Goal: Information Seeking & Learning: Find contact information

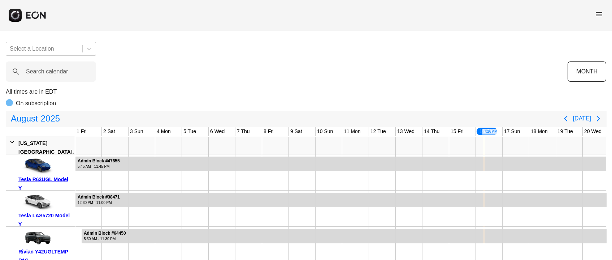
scroll to position [0, 227]
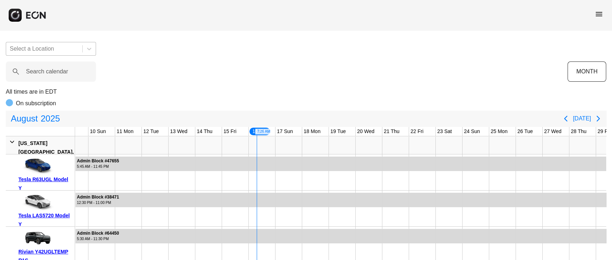
click at [54, 52] on div at bounding box center [44, 49] width 69 height 10
drag, startPoint x: 92, startPoint y: 12, endPoint x: 76, endPoint y: 43, distance: 34.4
click at [92, 12] on div "menu" at bounding box center [306, 15] width 612 height 30
click at [47, 68] on label "Search calendar" at bounding box center [47, 71] width 42 height 9
click at [47, 68] on calendar "Search calendar" at bounding box center [51, 71] width 90 height 20
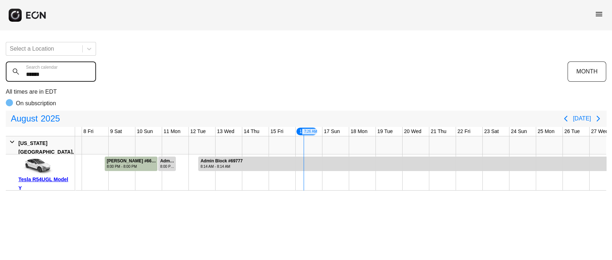
scroll to position [0, 297]
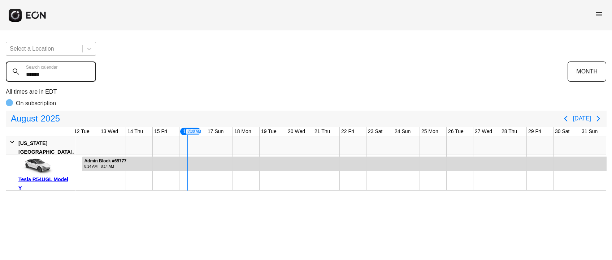
click at [44, 72] on calendar "******" at bounding box center [51, 71] width 90 height 20
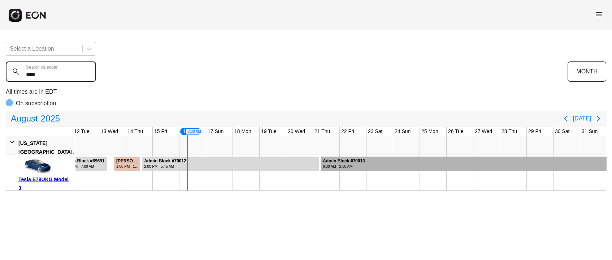
type calendar "****"
click at [439, 160] on div at bounding box center [464, 163] width 286 height 14
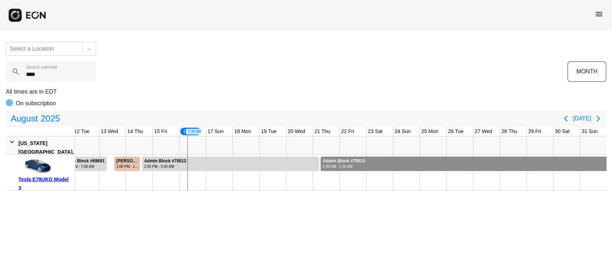
click at [439, 160] on div at bounding box center [464, 163] width 286 height 14
click at [597, 120] on icon "Next page" at bounding box center [598, 119] width 3 height 6
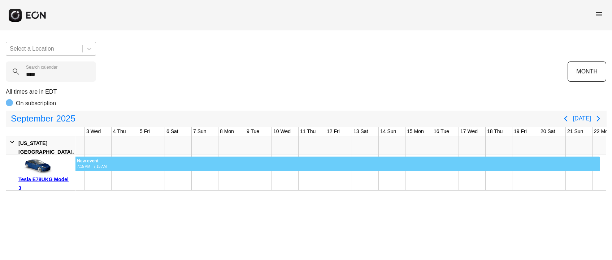
scroll to position [0, 53]
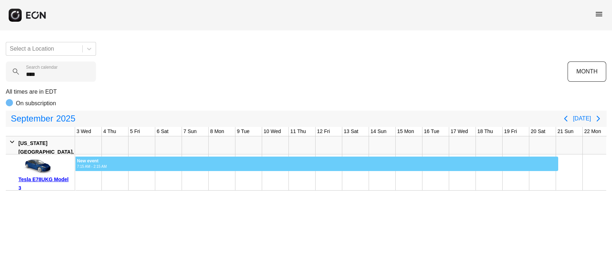
drag, startPoint x: 83, startPoint y: 159, endPoint x: 562, endPoint y: 176, distance: 478.7
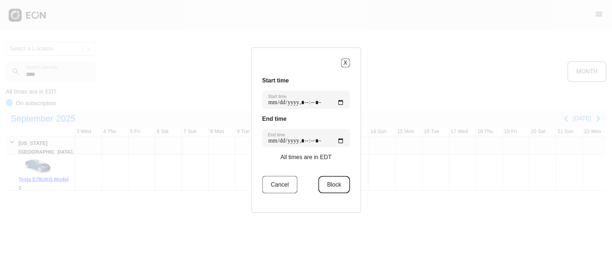
click at [336, 184] on button "Block" at bounding box center [334, 184] width 31 height 17
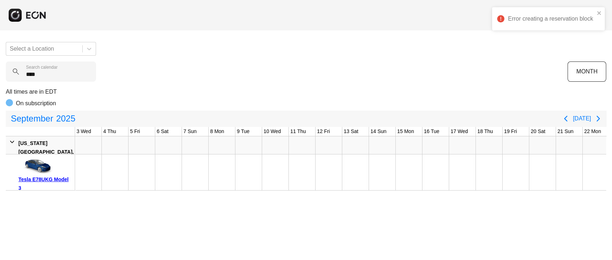
click at [526, 17] on div "Error creating a reservation block" at bounding box center [551, 18] width 87 height 9
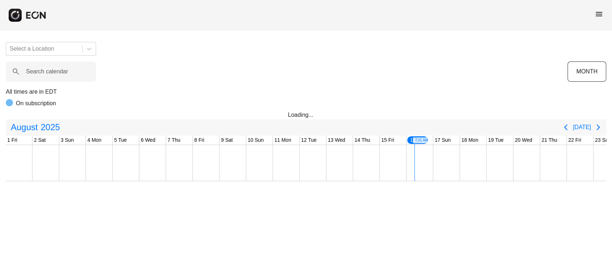
scroll to position [0, 227]
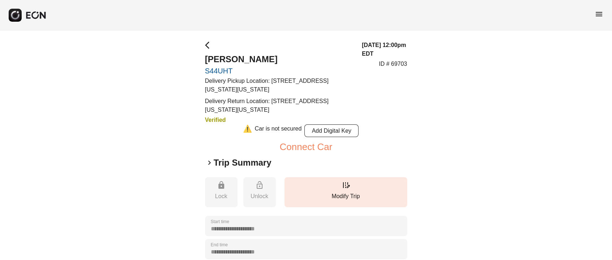
click at [205, 43] on span "arrow_back_ios" at bounding box center [209, 45] width 9 height 9
click at [207, 44] on span "arrow_back_ios" at bounding box center [209, 45] width 9 height 9
click at [206, 46] on span "arrow_back_ios" at bounding box center [209, 45] width 9 height 9
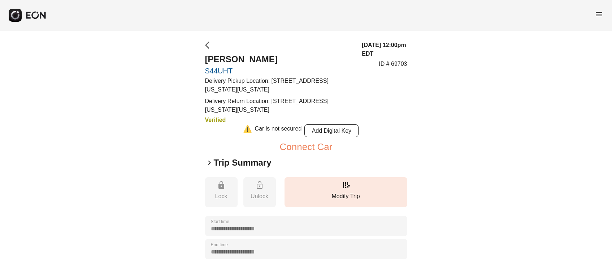
click at [206, 46] on span "arrow_back_ios" at bounding box center [209, 45] width 9 height 9
drag, startPoint x: 206, startPoint y: 46, endPoint x: 199, endPoint y: 47, distance: 7.2
click at [206, 47] on span "arrow_back_ios" at bounding box center [209, 45] width 9 height 9
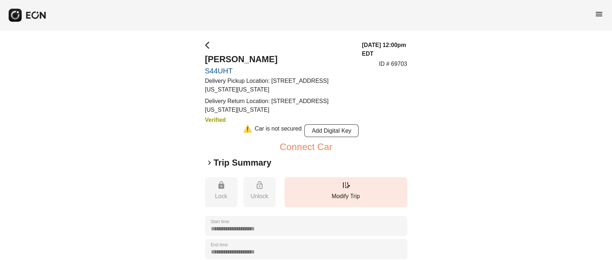
click at [211, 48] on span "arrow_back_ios" at bounding box center [209, 45] width 9 height 9
click at [208, 44] on span "arrow_back_ios" at bounding box center [209, 45] width 9 height 9
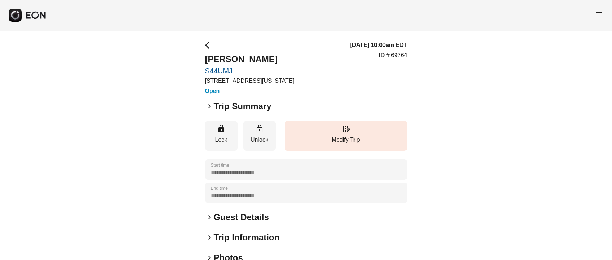
click at [207, 40] on div "**********" at bounding box center [306, 195] width 612 height 330
click at [208, 44] on span "arrow_back_ios" at bounding box center [209, 45] width 9 height 9
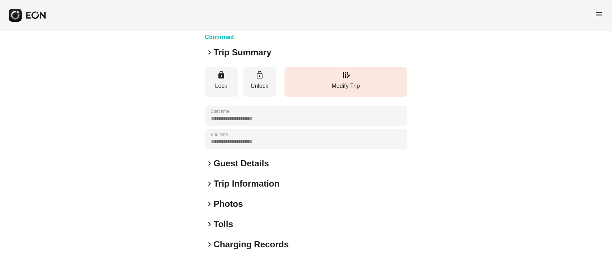
drag, startPoint x: 244, startPoint y: 163, endPoint x: 245, endPoint y: 159, distance: 4.0
click at [244, 163] on h2 "Guest Details" at bounding box center [241, 164] width 55 height 12
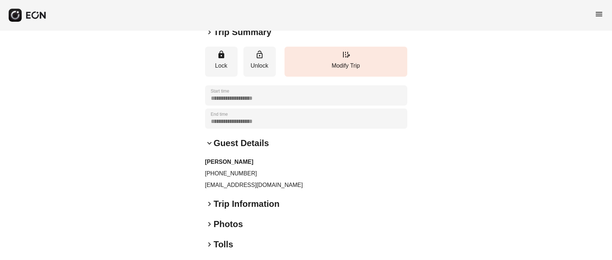
scroll to position [108, 0]
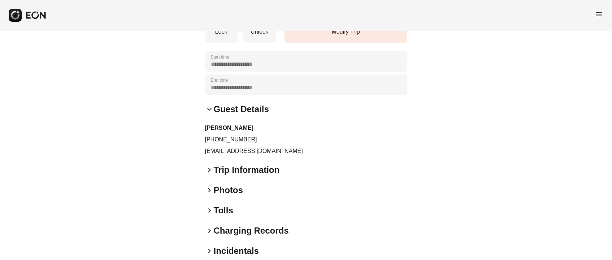
click at [229, 147] on p "[EMAIL_ADDRESS][DOMAIN_NAME]" at bounding box center [306, 151] width 202 height 9
click at [229, 147] on p "katzja@icloud.com" at bounding box center [306, 151] width 202 height 9
copy div "katzja@icloud.com keyboard_arrow_right"
drag, startPoint x: 212, startPoint y: 138, endPoint x: 246, endPoint y: 136, distance: 34.7
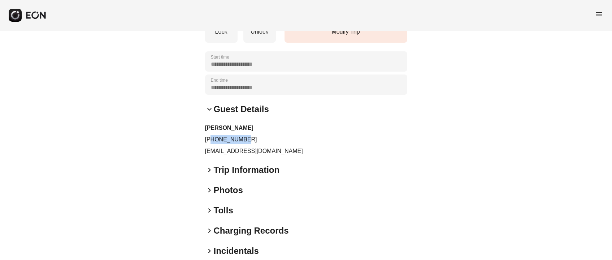
click at [246, 136] on p "+18458076409" at bounding box center [306, 139] width 202 height 9
copy p "8458076409"
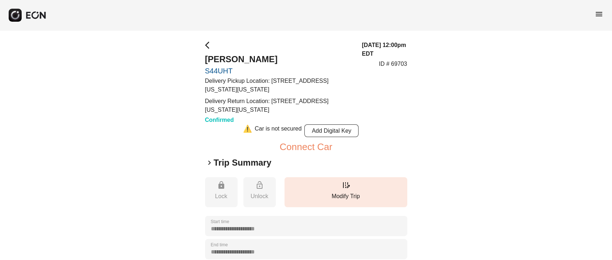
scroll to position [108, 0]
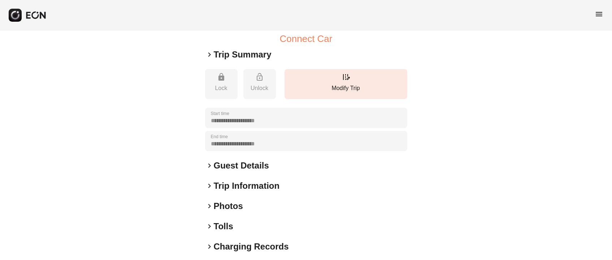
click at [235, 164] on h2 "Guest Details" at bounding box center [241, 166] width 55 height 12
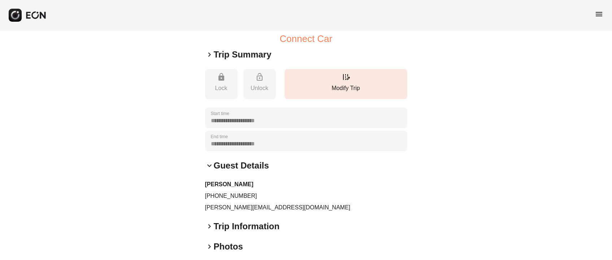
click at [240, 206] on p "nathan.scherotter@gmail.com" at bounding box center [306, 207] width 202 height 9
copy div "nathan.scherotter@gmail.com keyboard_arrow_right"
drag, startPoint x: 212, startPoint y: 194, endPoint x: 259, endPoint y: 192, distance: 47.0
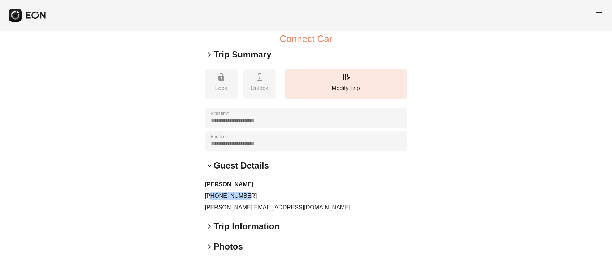
click at [258, 197] on p "+14808612897" at bounding box center [306, 196] width 202 height 9
copy p "4808612897"
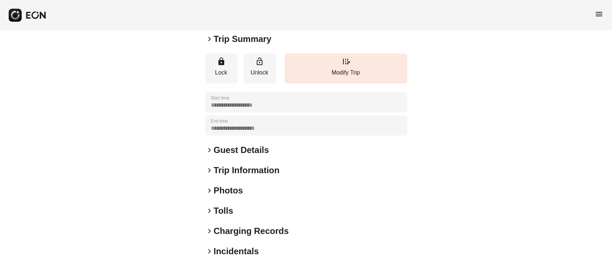
scroll to position [100, 0]
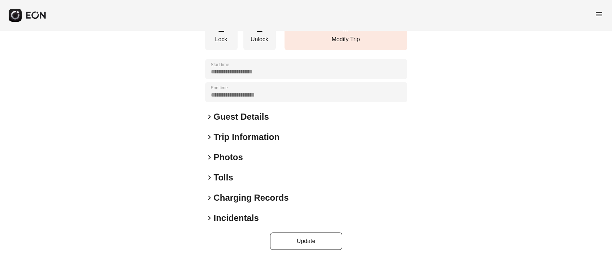
click at [229, 157] on h2 "Photos" at bounding box center [228, 157] width 29 height 12
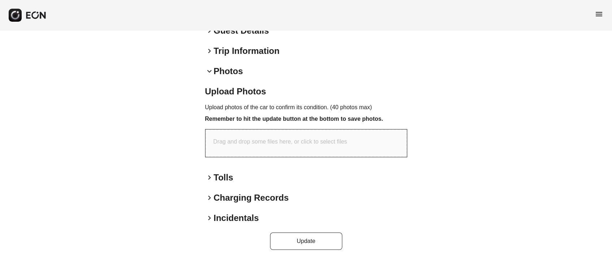
scroll to position [0, 0]
